Goal: Task Accomplishment & Management: Manage account settings

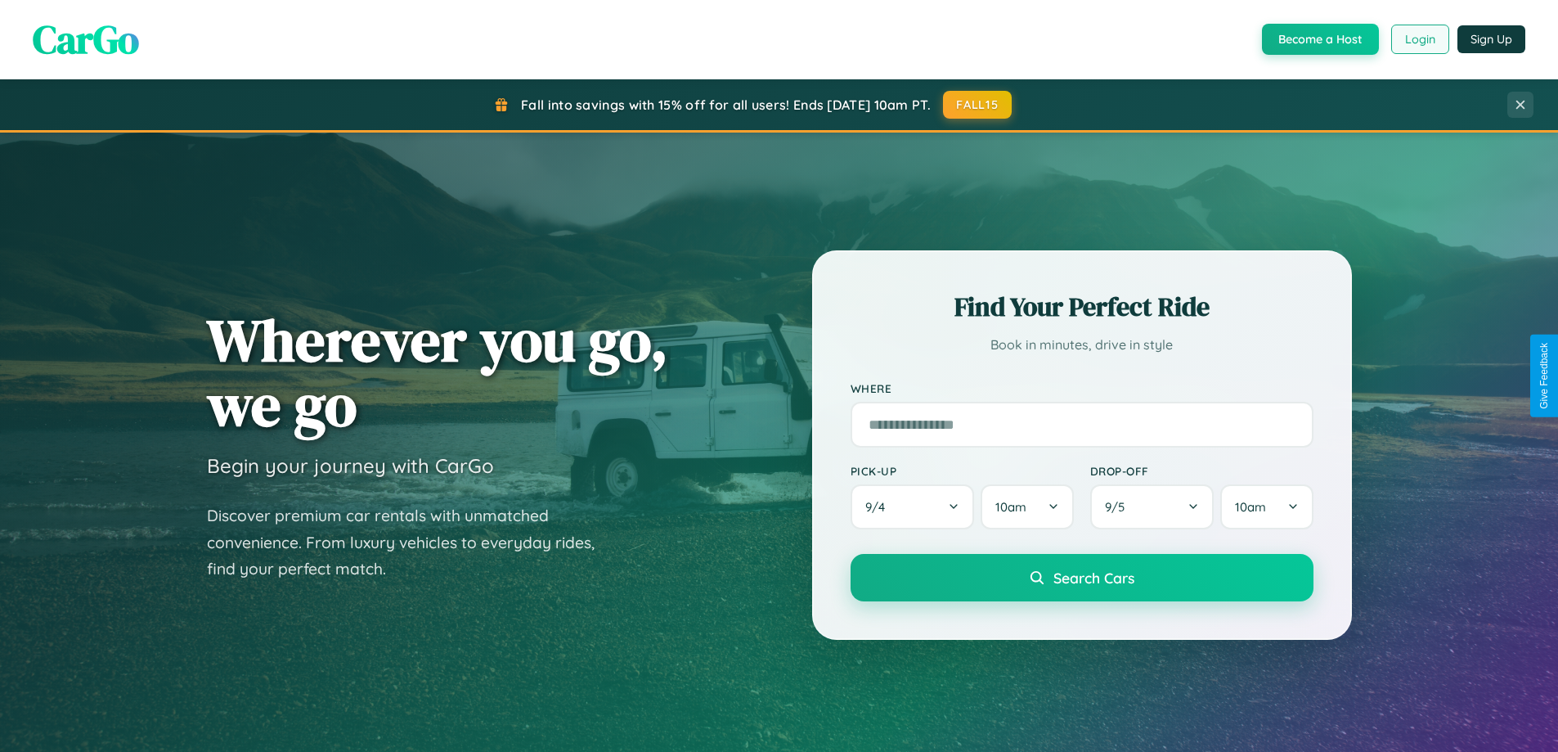
click at [1419, 39] on button "Login" at bounding box center [1420, 39] width 58 height 29
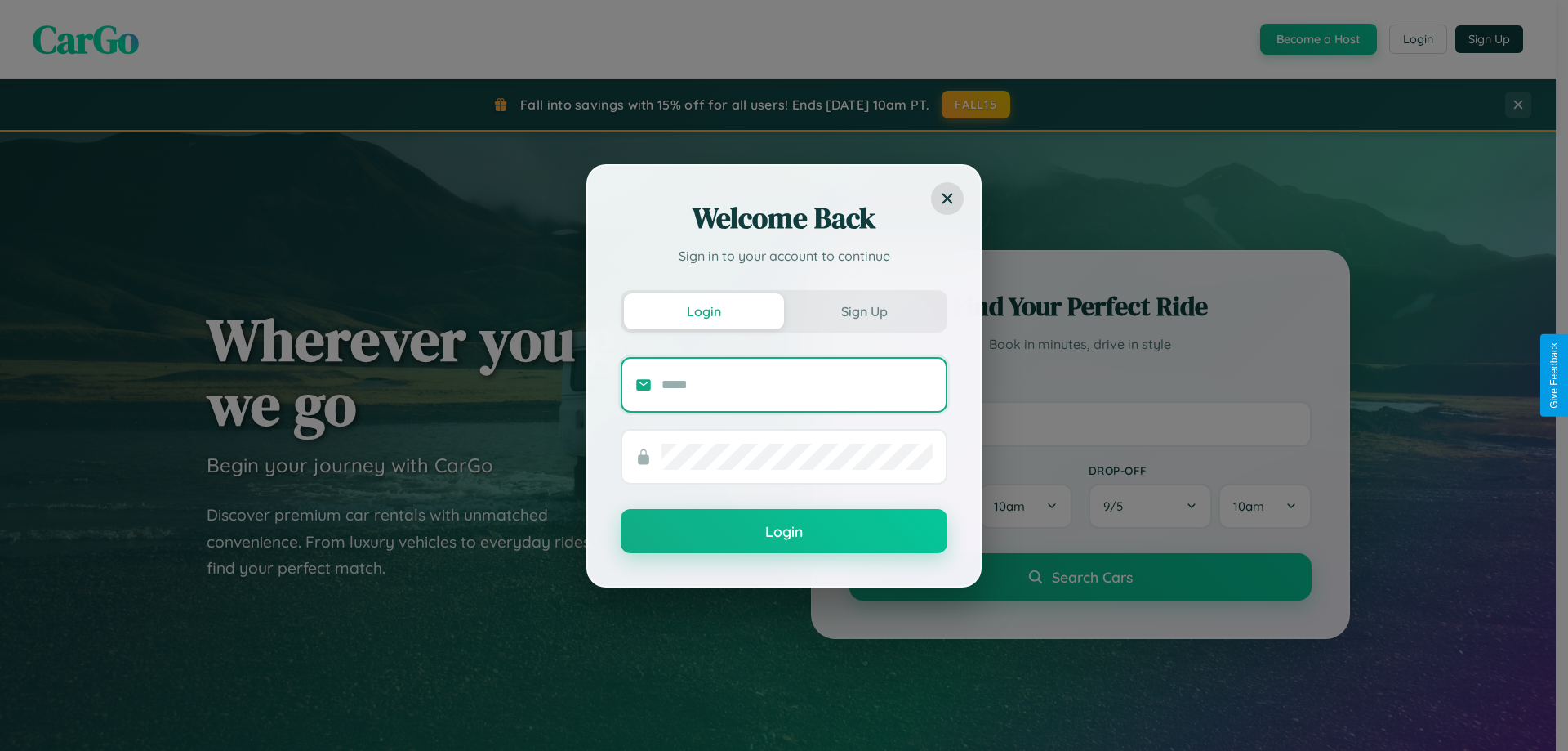
click at [797, 383] on input "text" at bounding box center [797, 384] width 272 height 26
type input "**********"
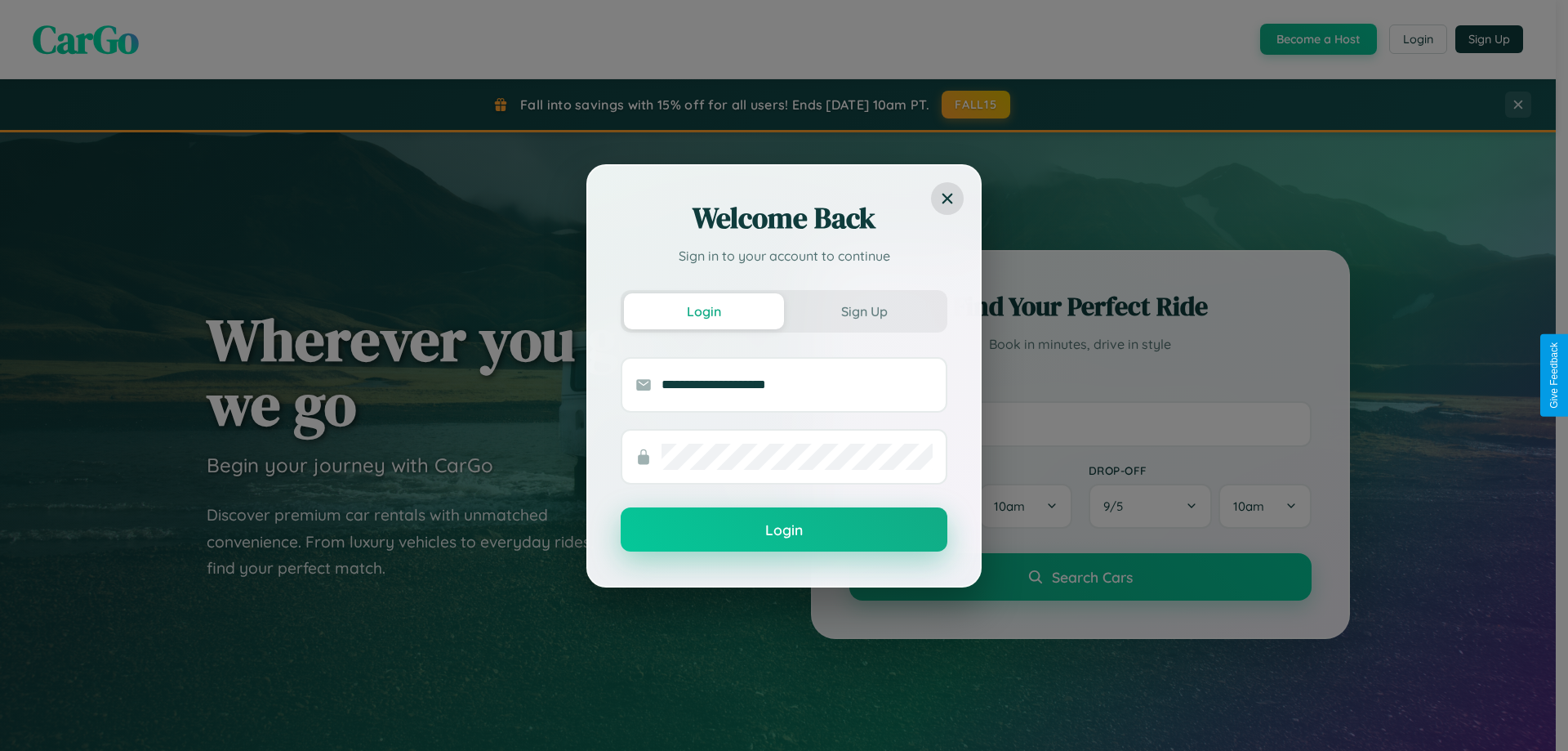
click at [784, 530] on button "Login" at bounding box center [784, 529] width 327 height 44
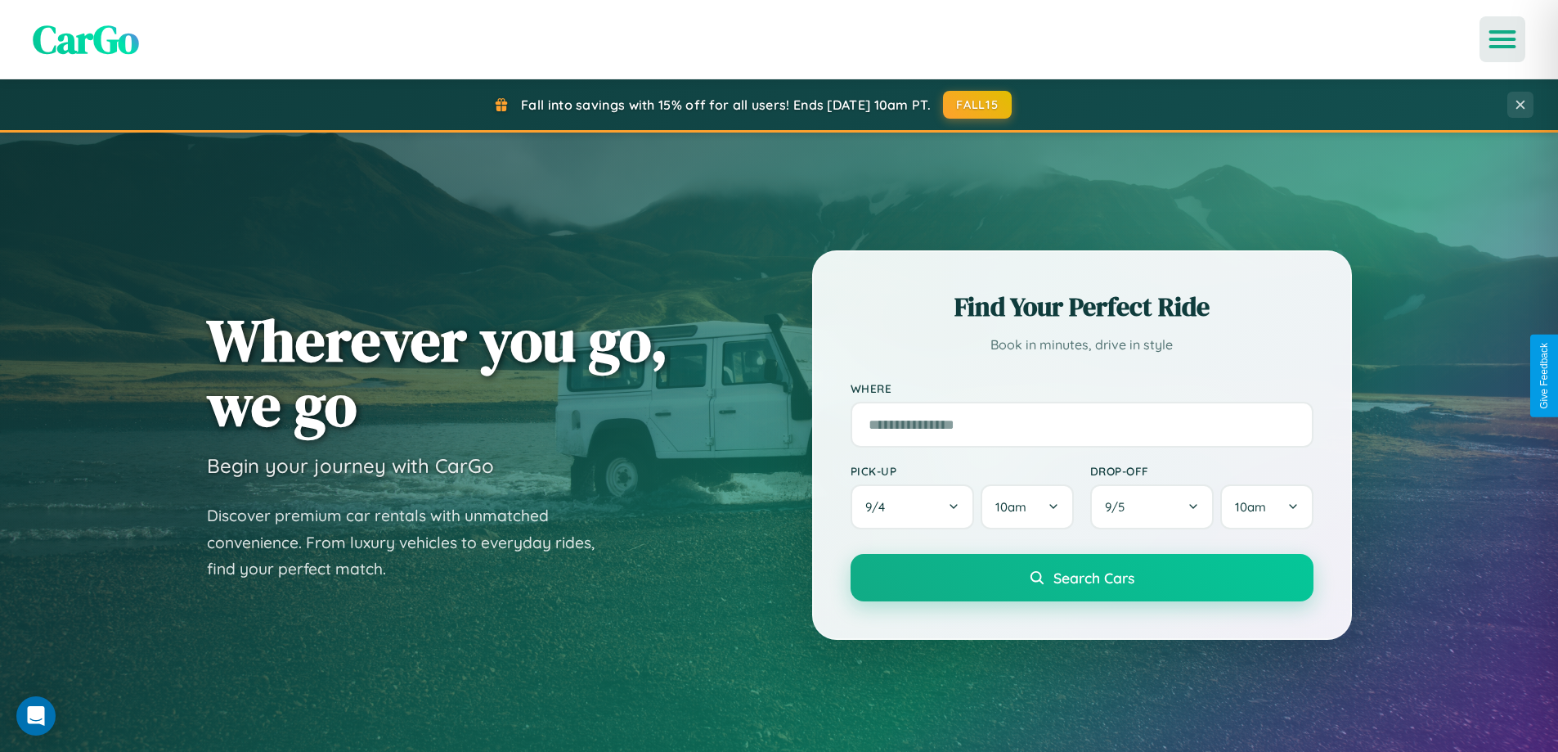
click at [1502, 39] on icon "Open menu" at bounding box center [1503, 39] width 24 height 15
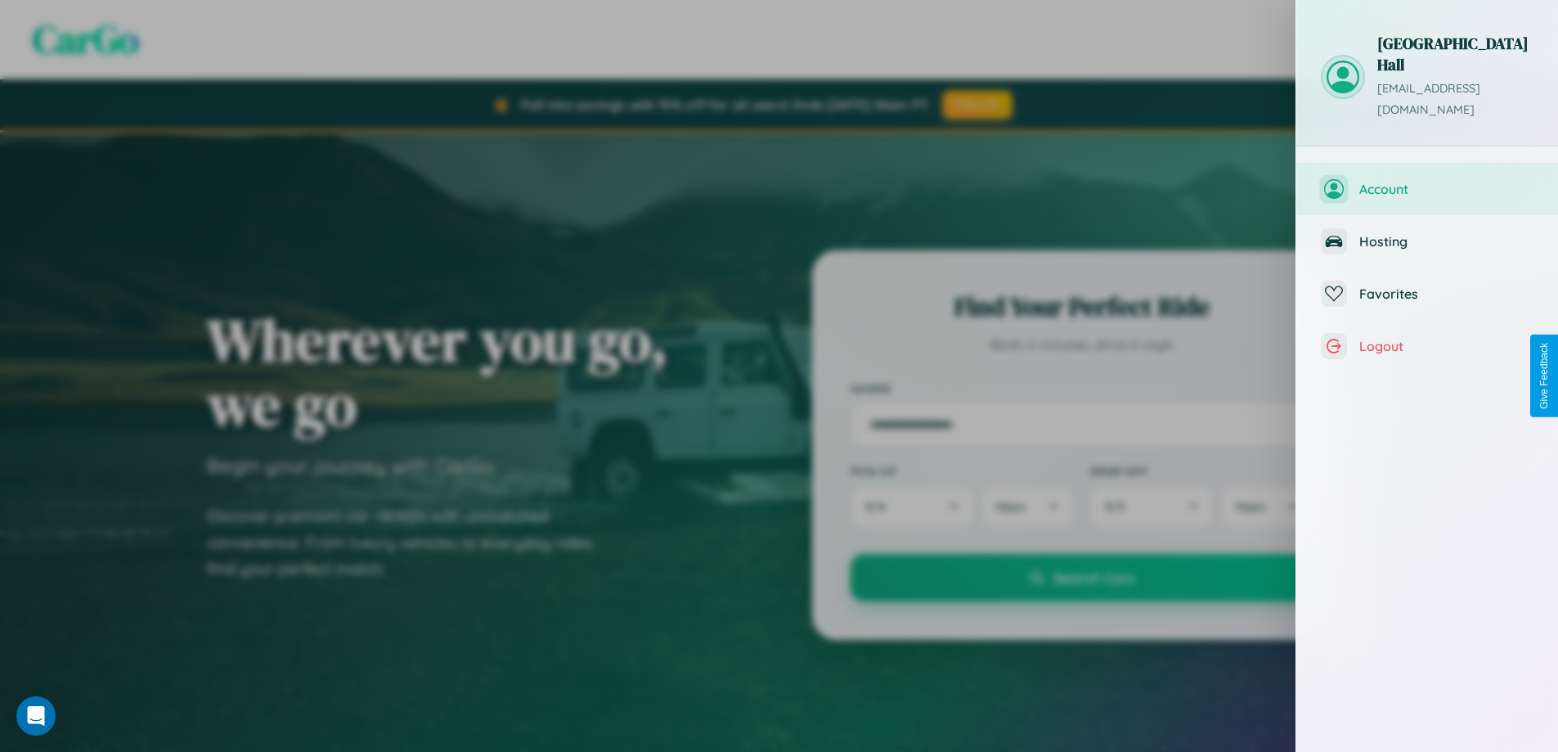
click at [1427, 181] on span "Account" at bounding box center [1446, 189] width 174 height 16
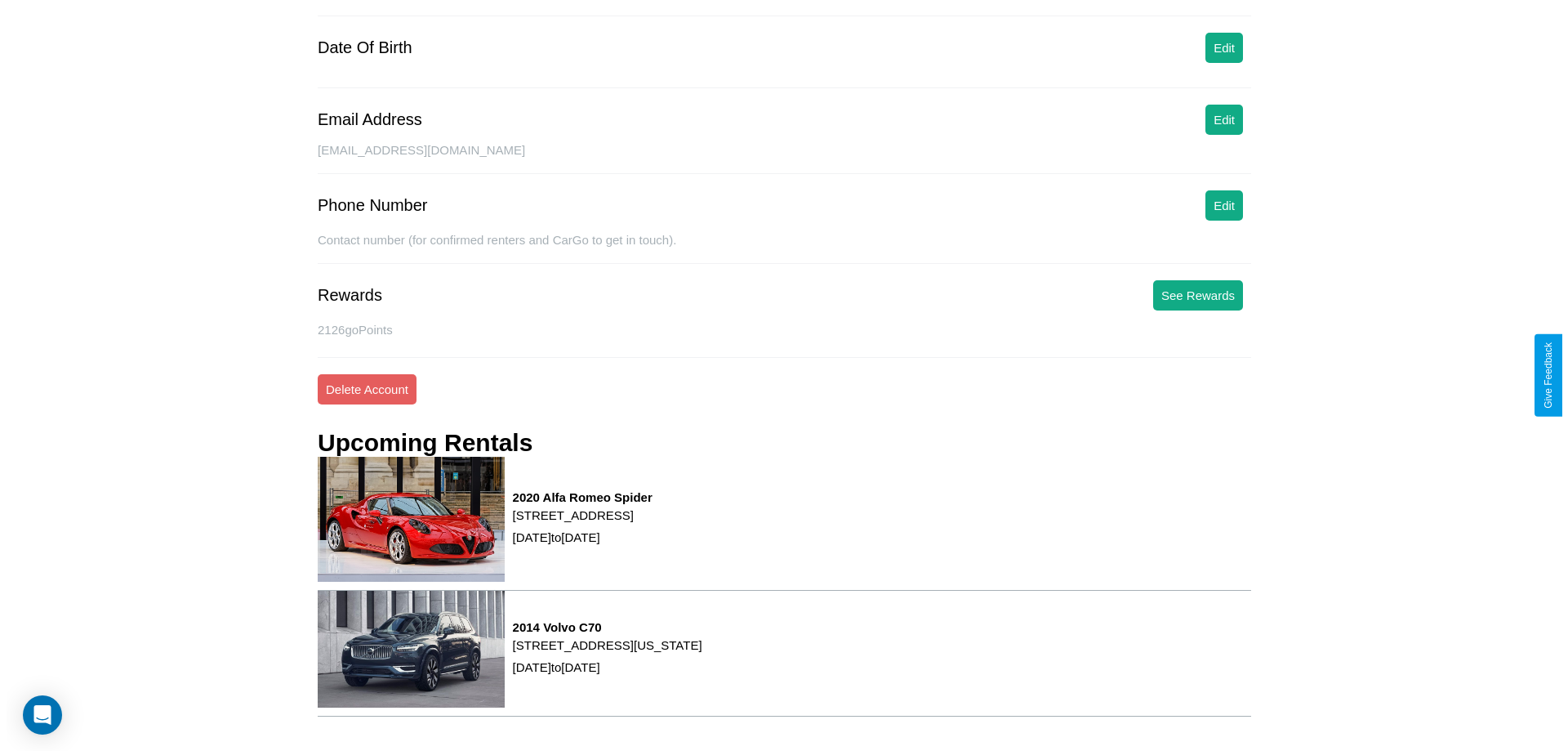
scroll to position [208, 0]
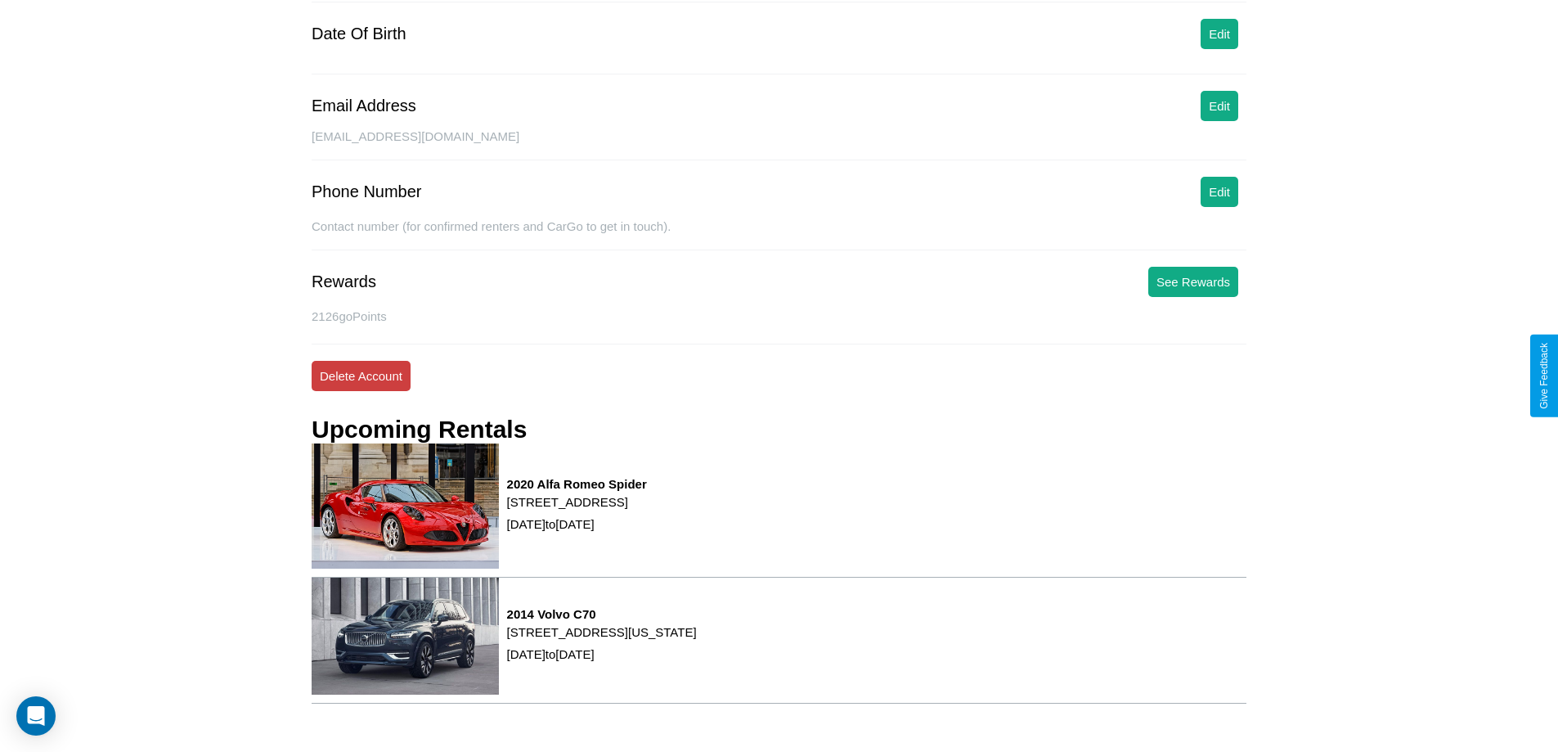
click at [361, 375] on button "Delete Account" at bounding box center [361, 376] width 99 height 30
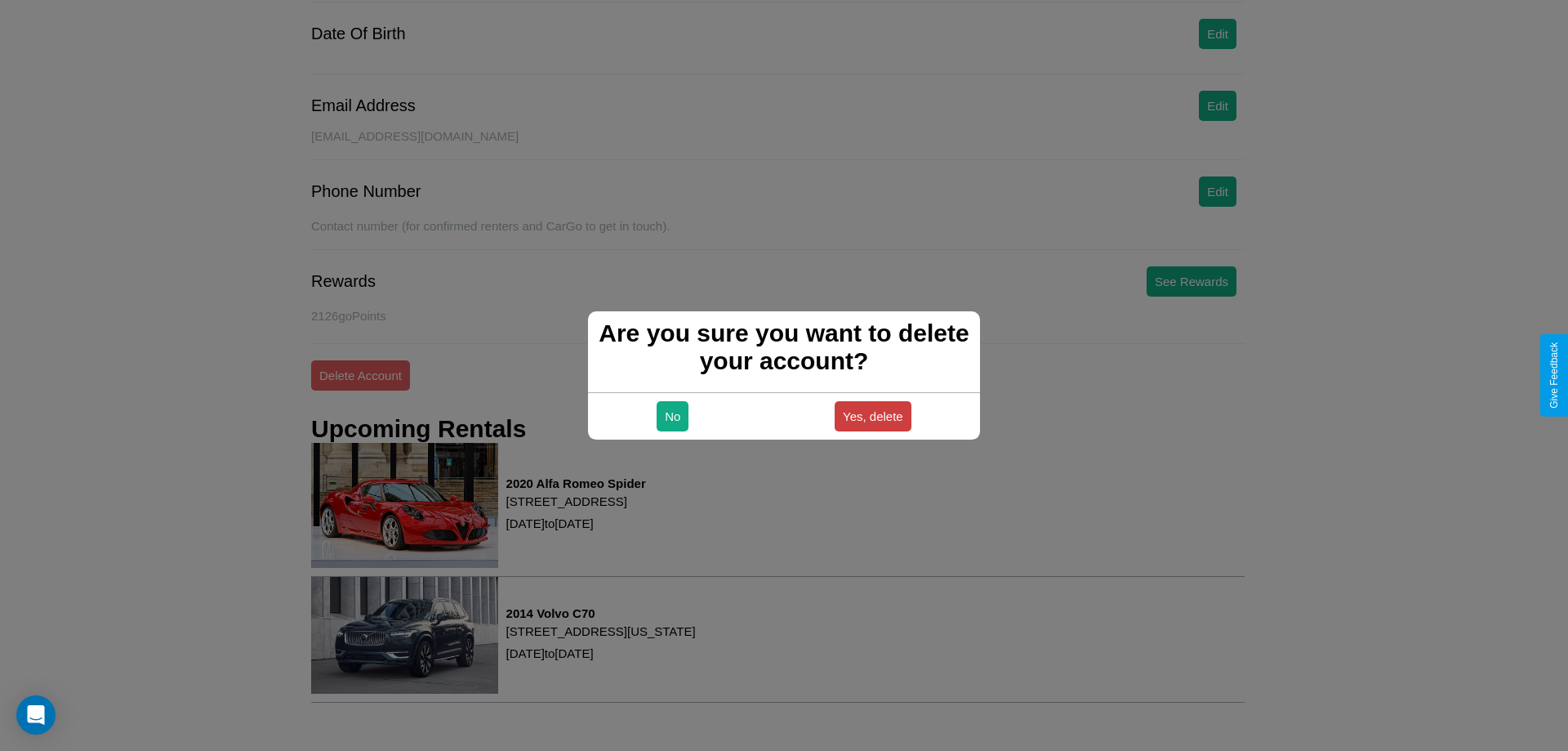
click at [872, 415] on button "Yes, delete" at bounding box center [873, 416] width 77 height 30
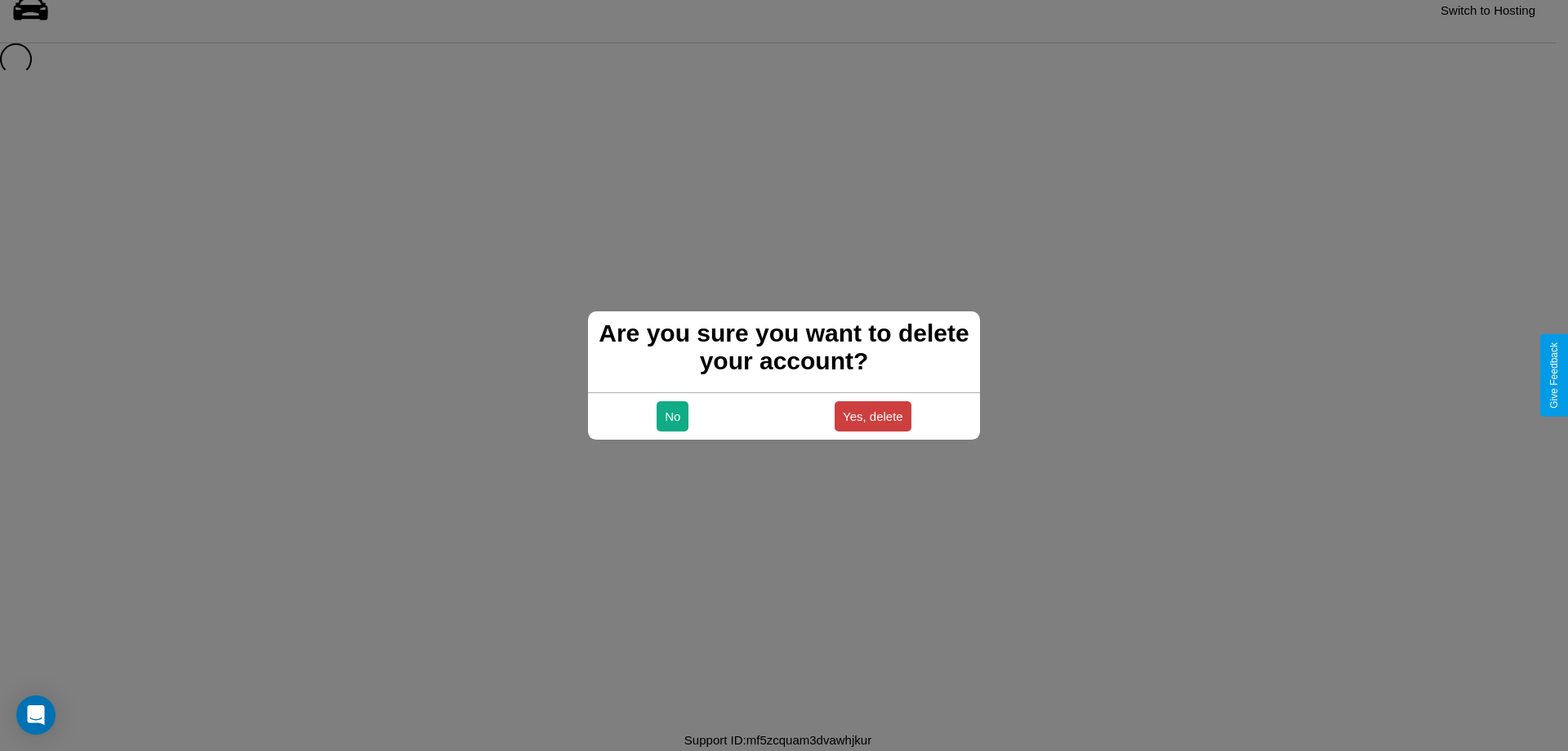
scroll to position [22, 0]
